Goal: Task Accomplishment & Management: Manage account settings

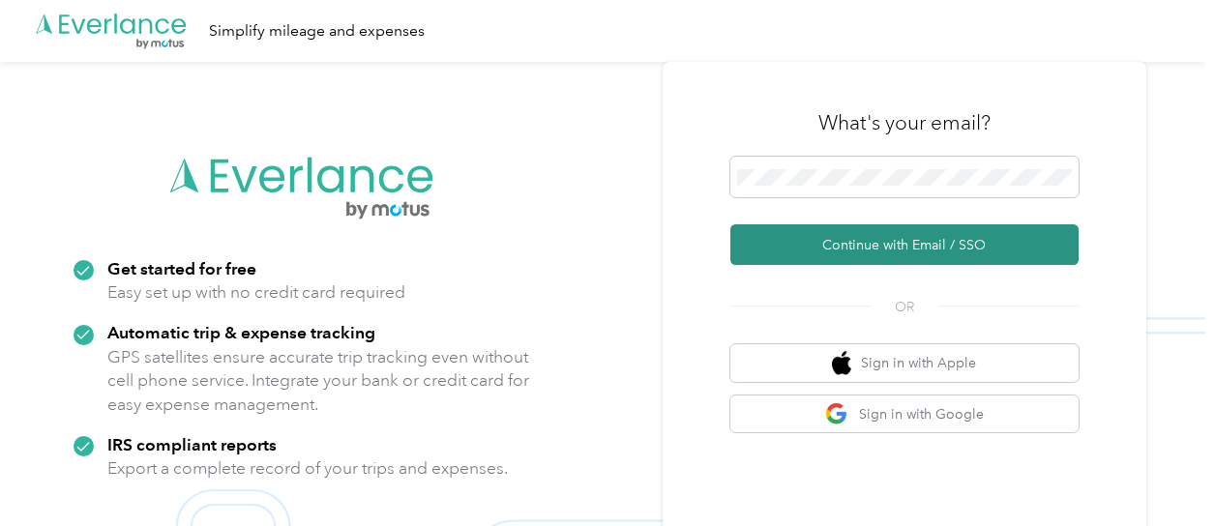
click at [901, 245] on button "Continue with Email / SSO" at bounding box center [904, 244] width 348 height 41
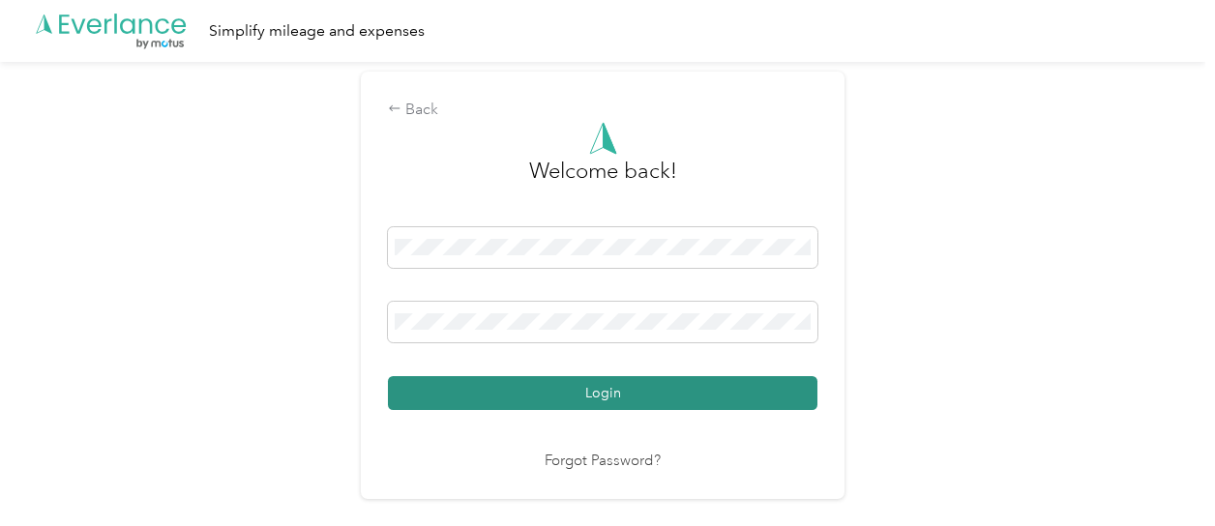
click at [539, 386] on button "Login" at bounding box center [603, 393] width 430 height 34
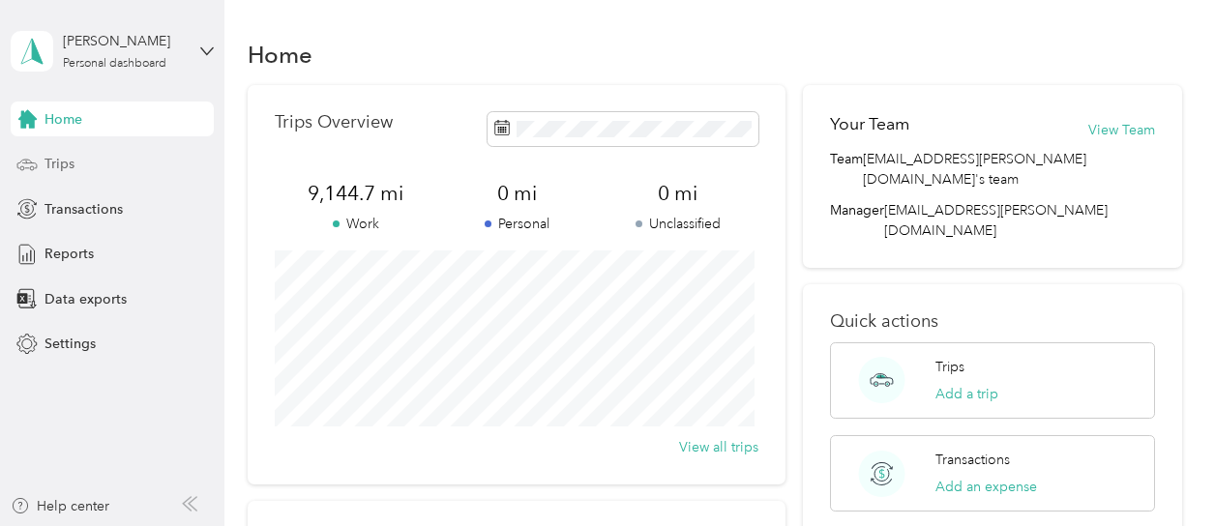
click at [59, 167] on span "Trips" at bounding box center [60, 164] width 30 height 20
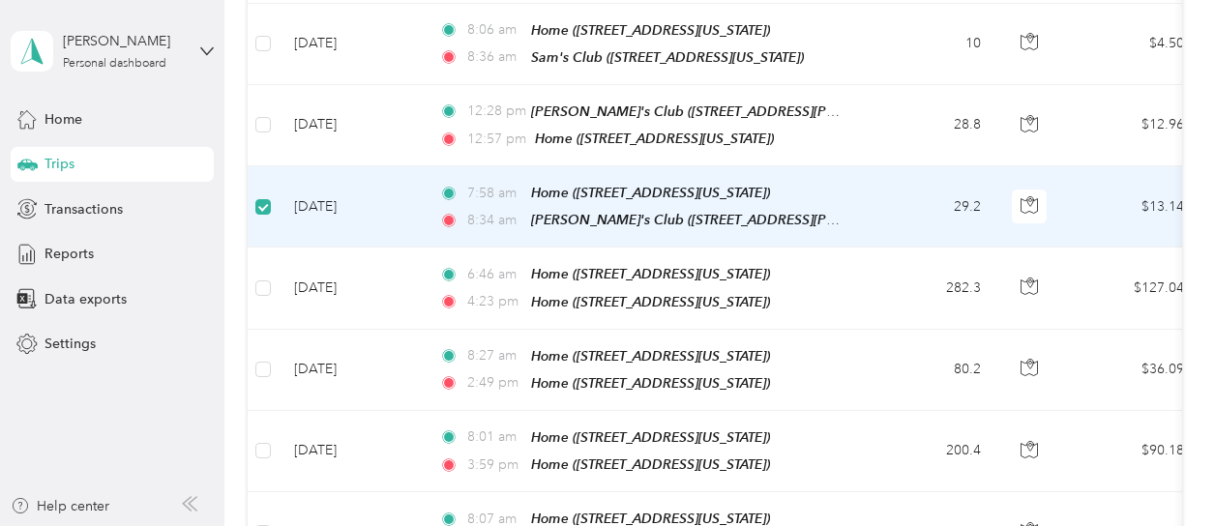
scroll to position [482, 0]
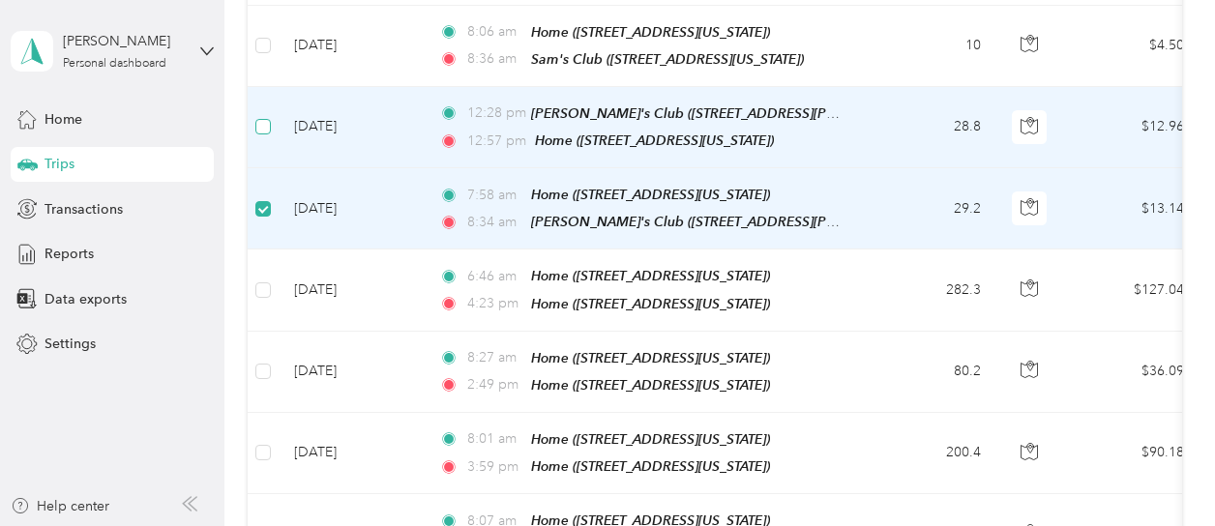
click at [261, 116] on label at bounding box center [262, 126] width 15 height 21
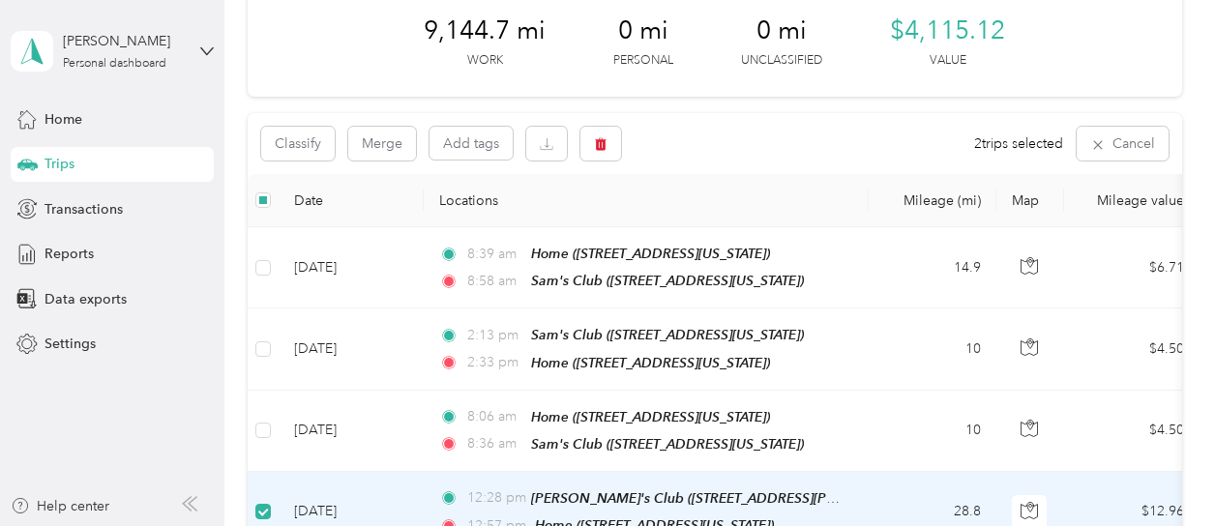
scroll to position [95, 0]
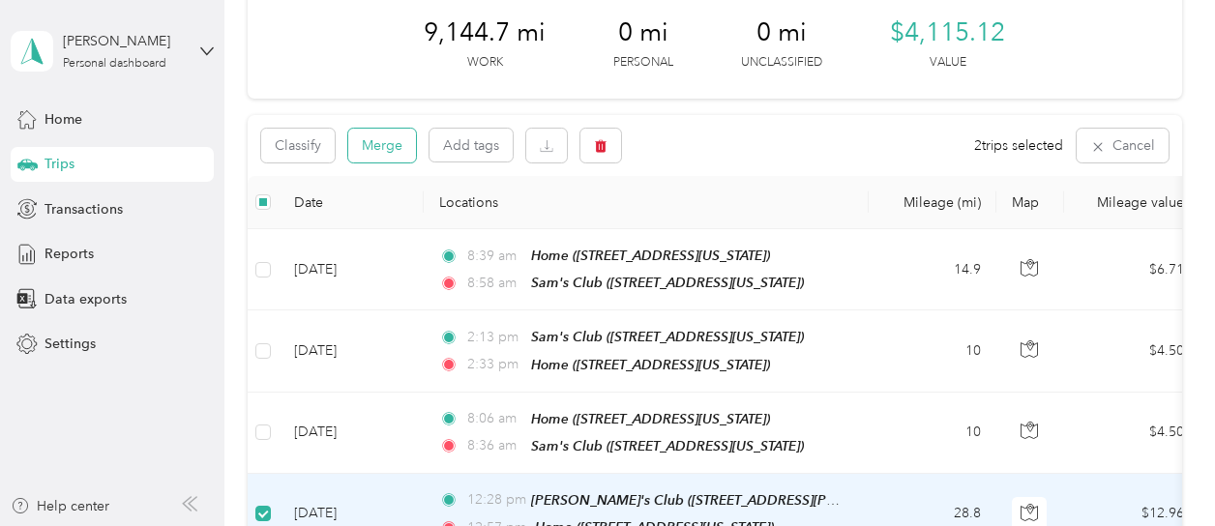
click at [396, 145] on button "Merge" at bounding box center [382, 146] width 68 height 34
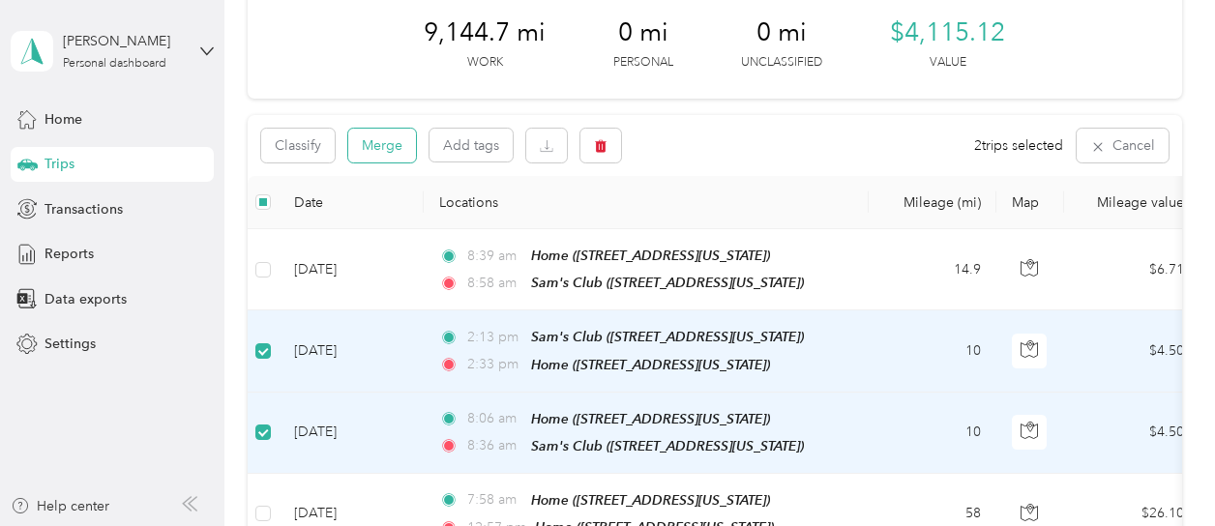
click at [391, 147] on button "Merge" at bounding box center [382, 146] width 68 height 34
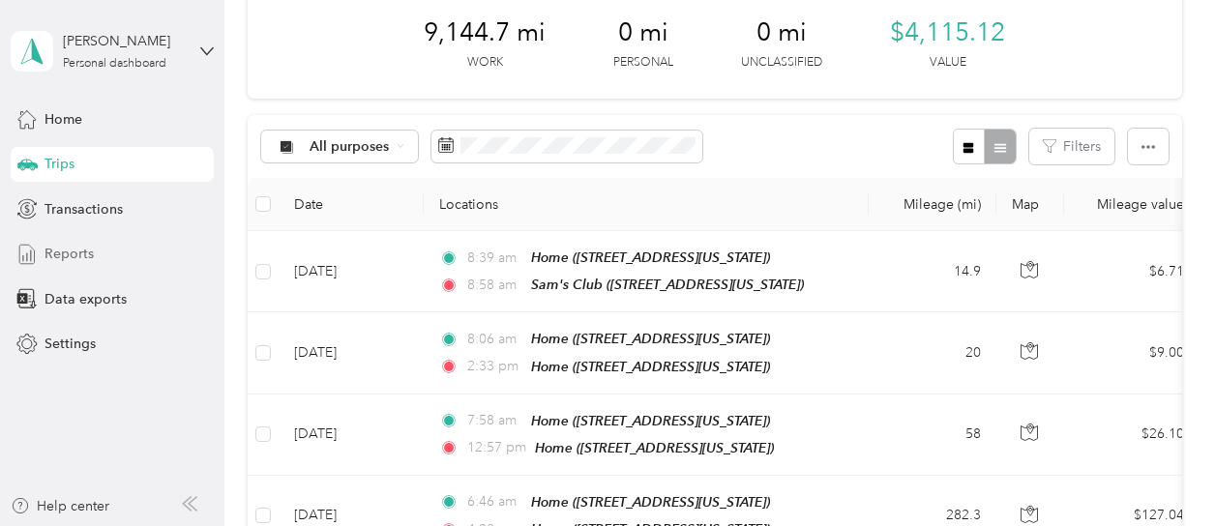
click at [72, 254] on span "Reports" at bounding box center [69, 254] width 49 height 20
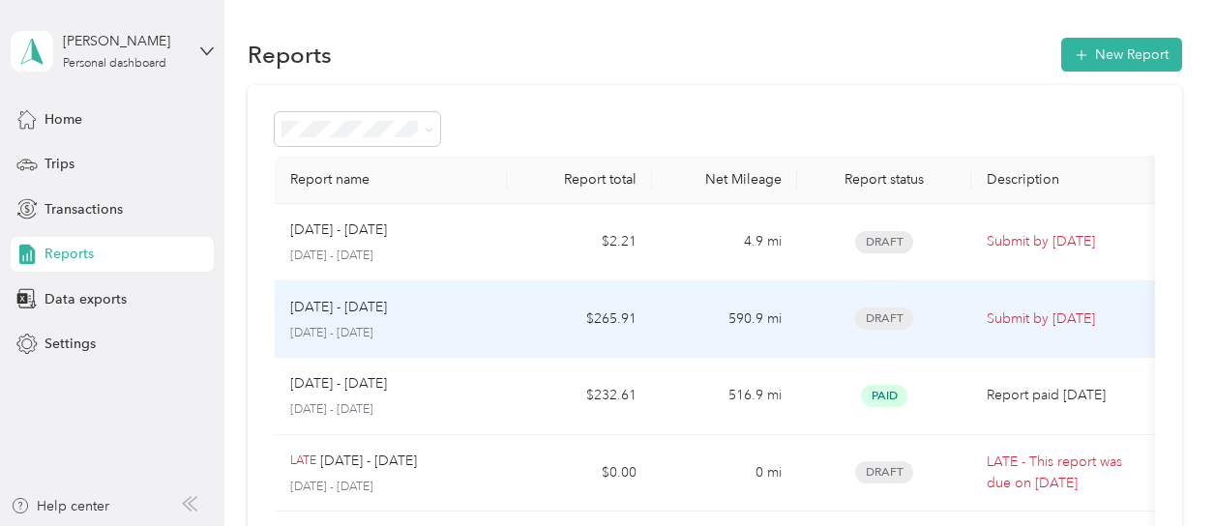
click at [466, 320] on div "[DATE] - [DATE] [DATE] - [DATE]" at bounding box center [390, 319] width 201 height 45
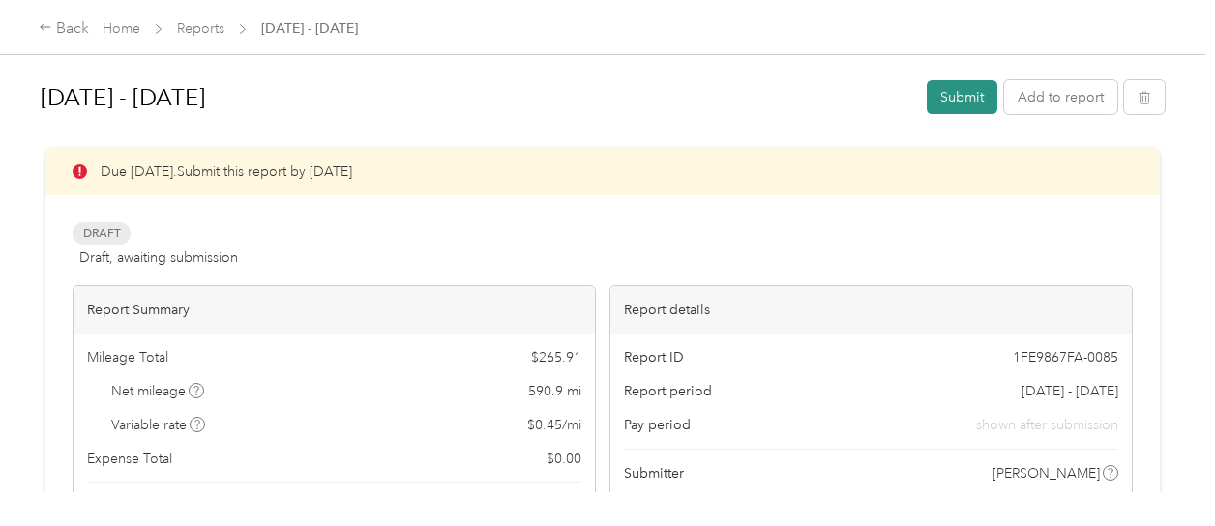
click at [954, 105] on button "Submit" at bounding box center [962, 97] width 71 height 34
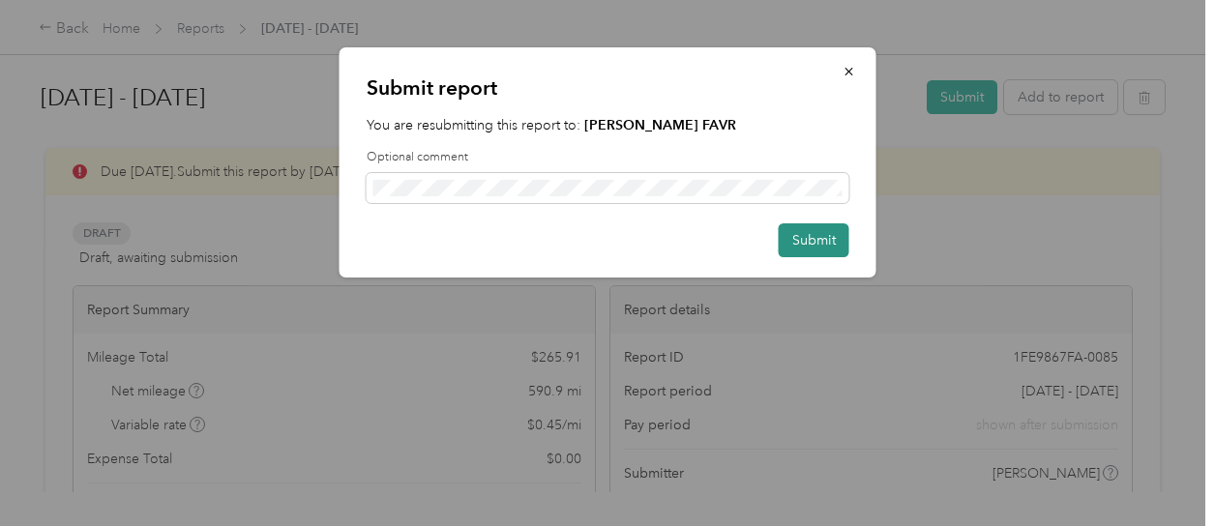
click at [813, 242] on button "Submit" at bounding box center [814, 240] width 71 height 34
